Goal: Information Seeking & Learning: Learn about a topic

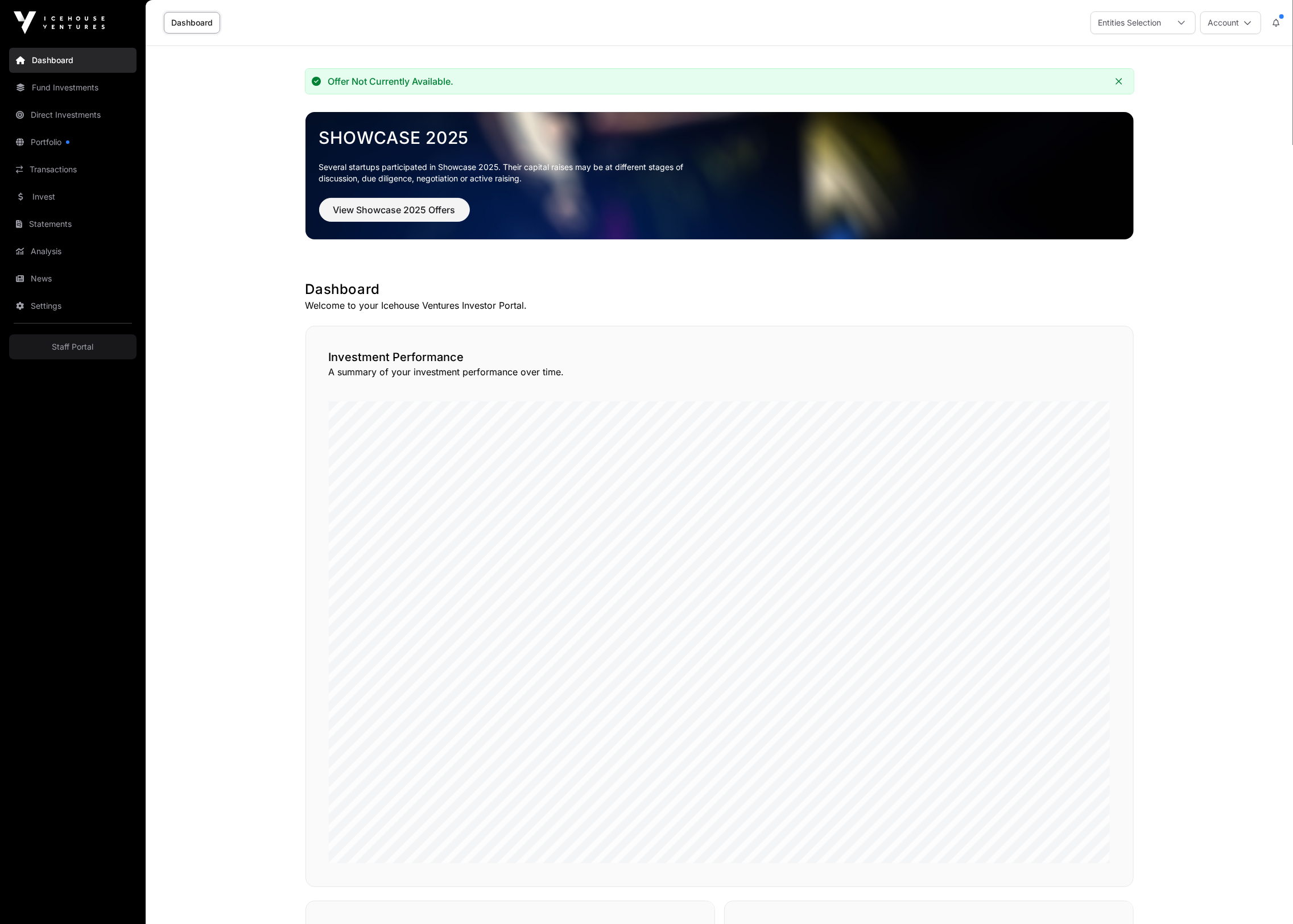
click at [76, 55] on link "Dashboard" at bounding box center [73, 60] width 128 height 25
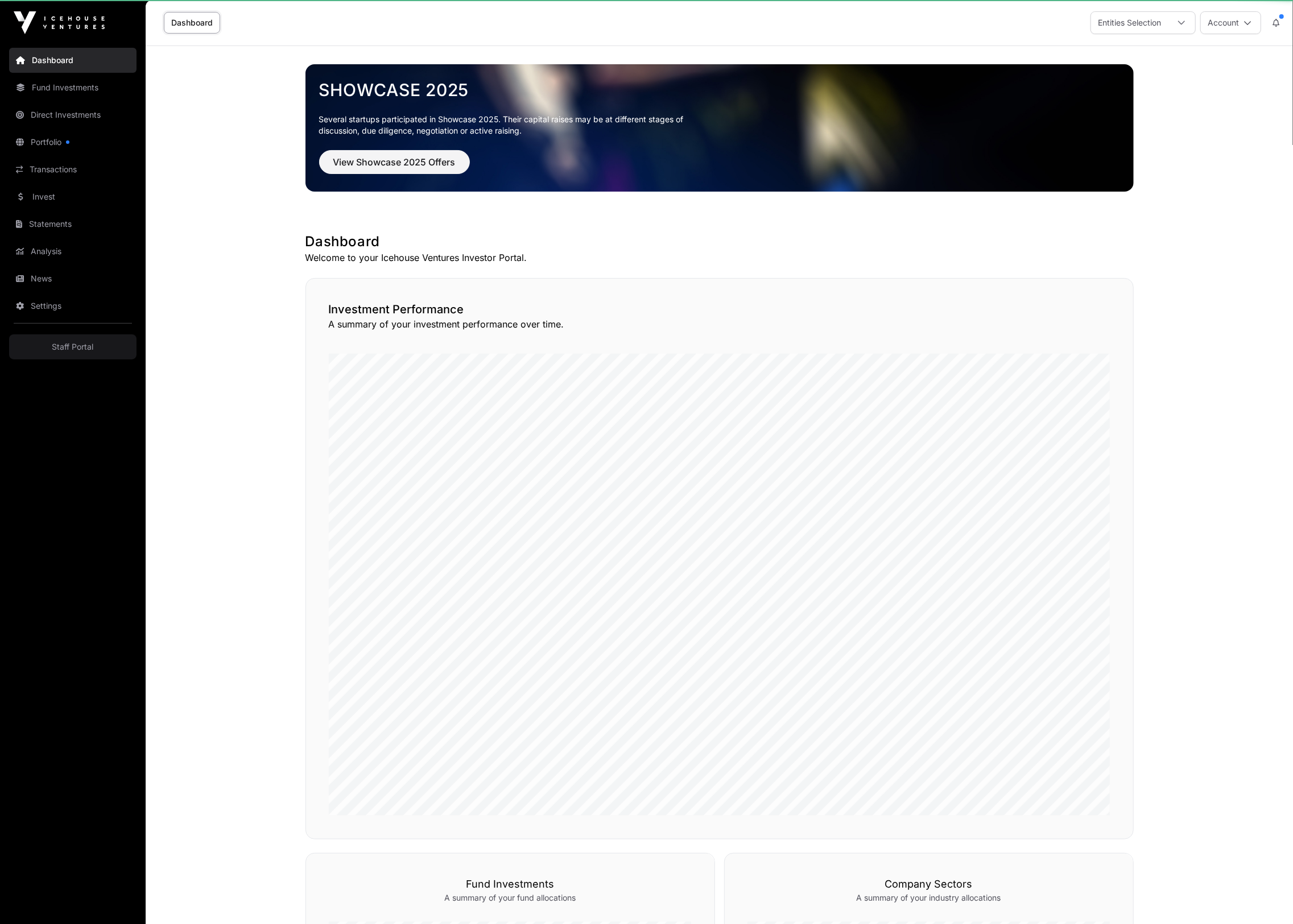
click at [75, 19] on img at bounding box center [59, 23] width 91 height 23
click at [367, 163] on span "View Showcase 2025 Offers" at bounding box center [394, 162] width 122 height 13
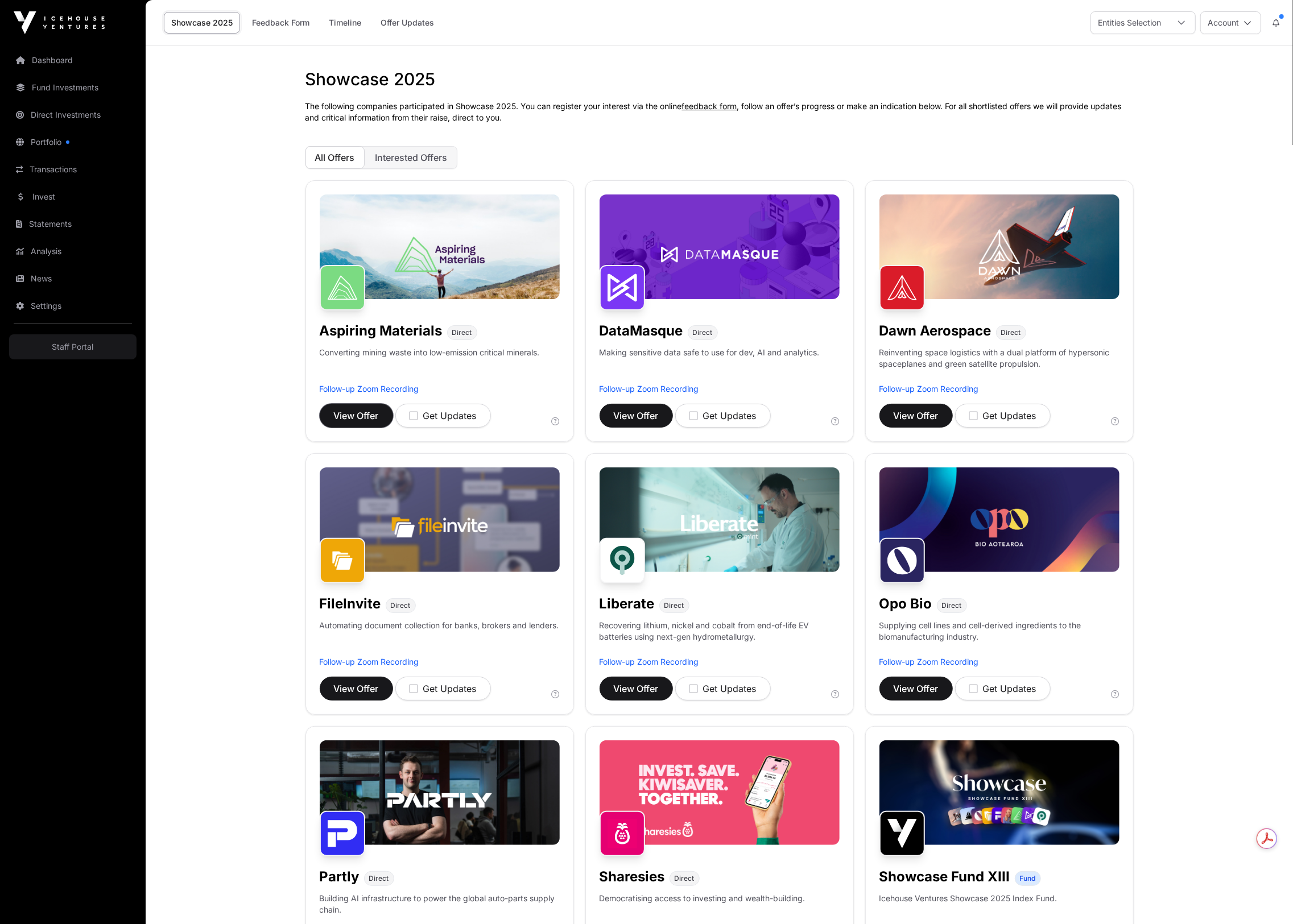
click at [367, 423] on button "View Offer" at bounding box center [356, 415] width 74 height 24
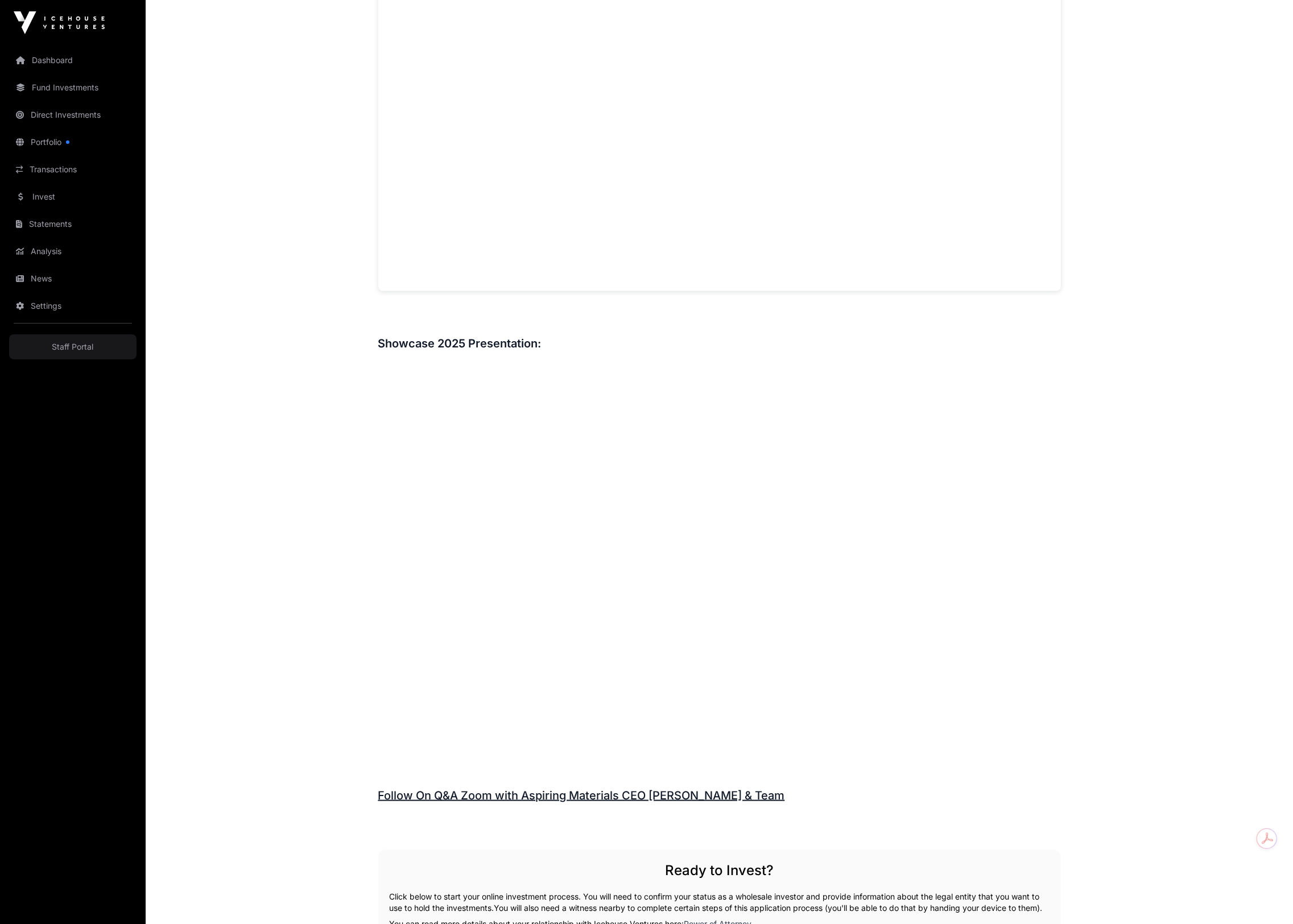
scroll to position [1015, 0]
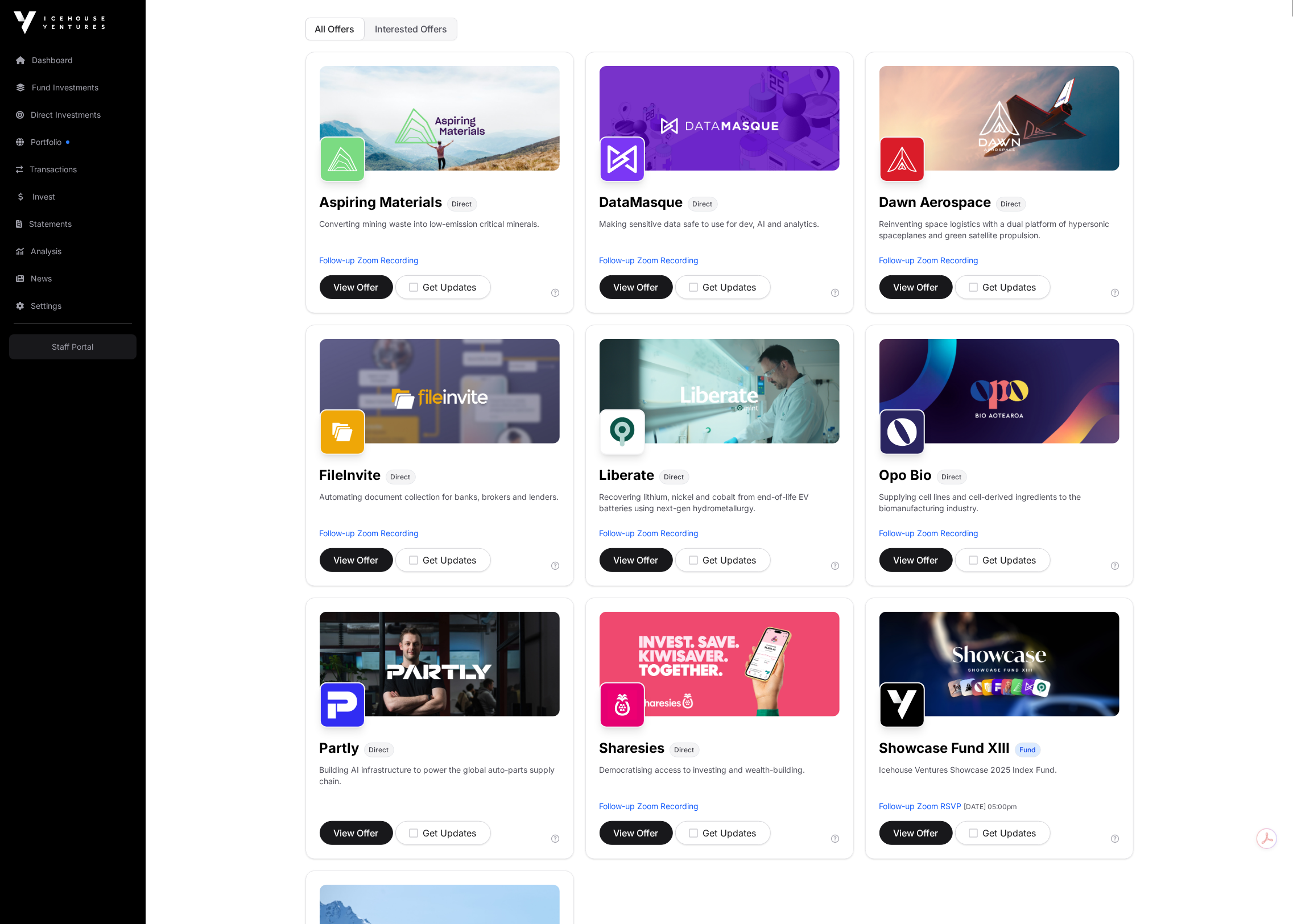
scroll to position [347, 0]
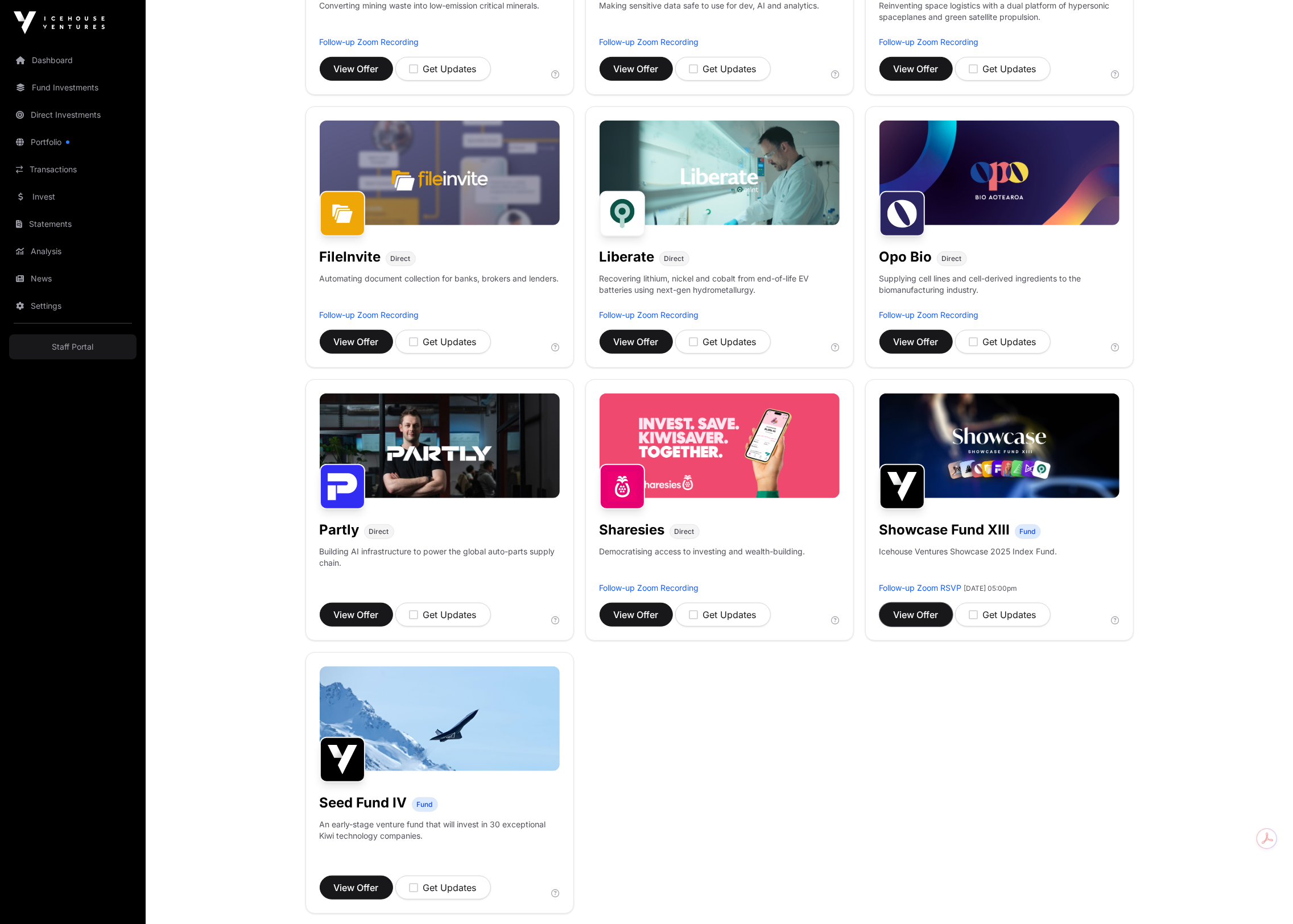
click at [927, 620] on span "View Offer" at bounding box center [917, 614] width 45 height 13
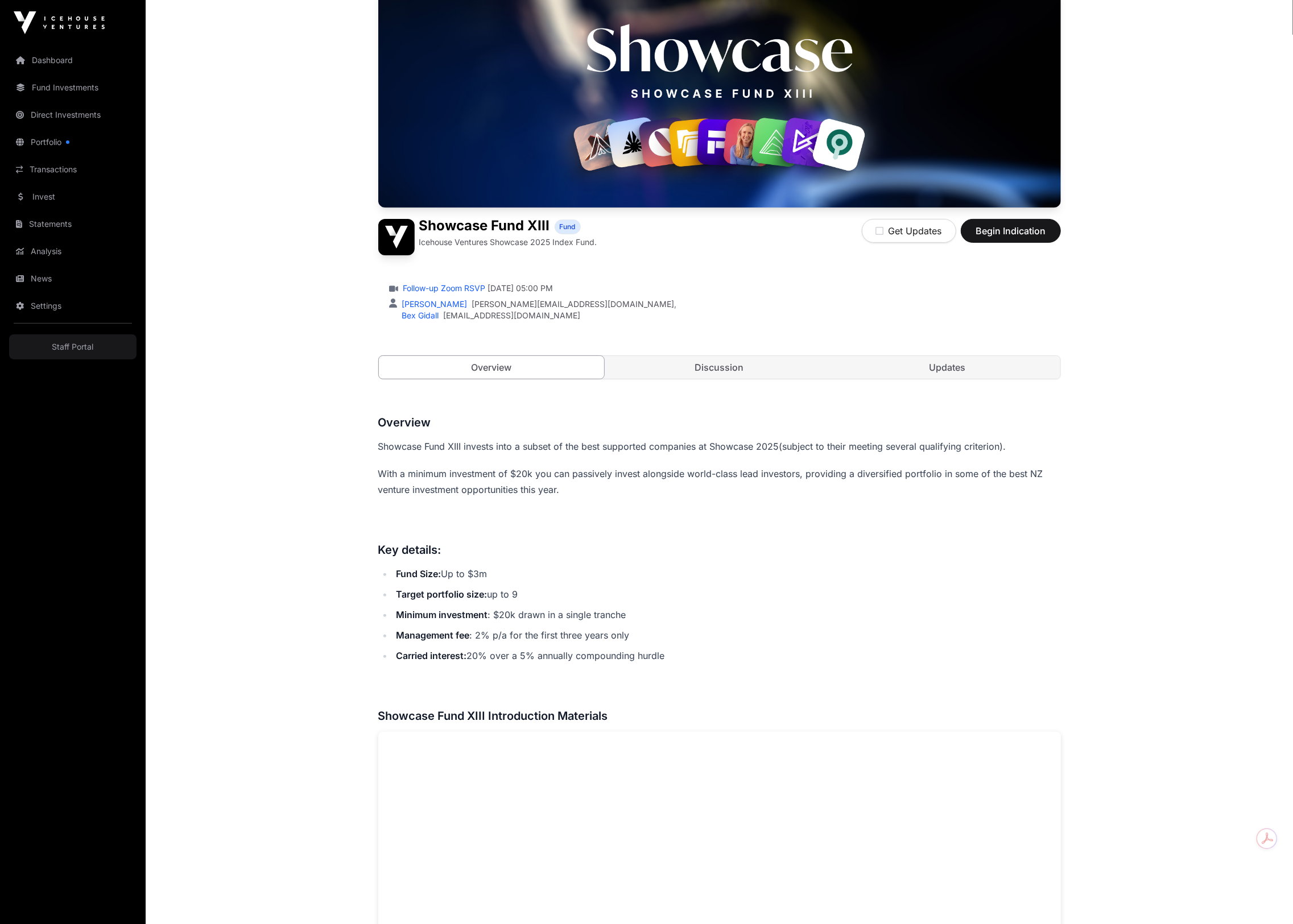
scroll to position [108, 0]
